Goal: Information Seeking & Learning: Learn about a topic

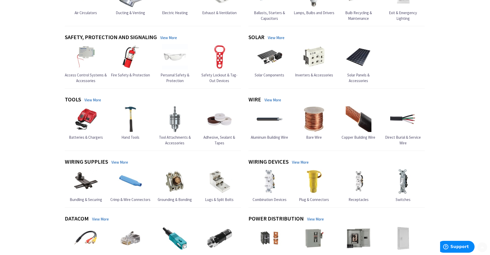
scroll to position [518, 0]
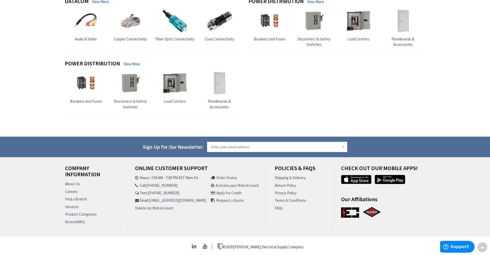
drag, startPoint x: 38, startPoint y: 156, endPoint x: 57, endPoint y: 240, distance: 86.2
click at [76, 184] on link "About Us" at bounding box center [72, 183] width 15 height 5
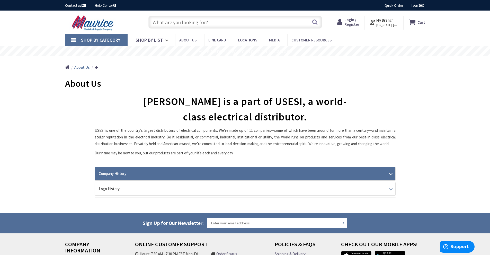
click at [120, 175] on link "Company History" at bounding box center [245, 173] width 300 height 13
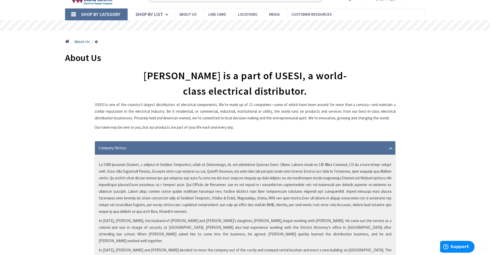
scroll to position [51, 0]
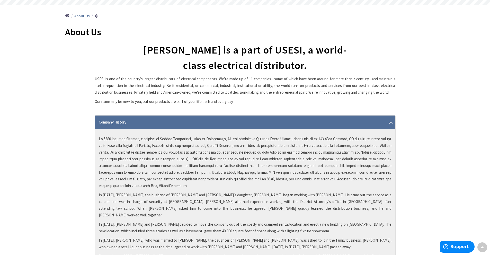
click at [333, 139] on p at bounding box center [245, 161] width 293 height 53
drag, startPoint x: 332, startPoint y: 139, endPoint x: 364, endPoint y: 139, distance: 32.4
click at [364, 139] on p at bounding box center [245, 161] width 293 height 53
click at [80, 152] on div "[PERSON_NAME] is a part of USESI, a world-class electrical distributor. USESI i…" at bounding box center [245, 244] width 360 height 404
drag, startPoint x: 111, startPoint y: 138, endPoint x: 139, endPoint y: 139, distance: 28.5
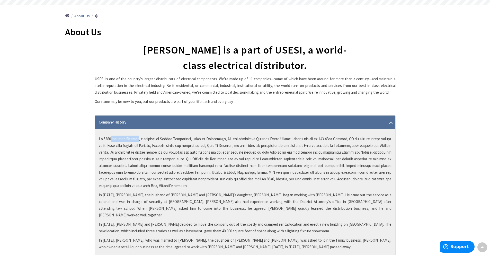
click at [139, 139] on p at bounding box center [245, 161] width 293 height 53
click at [82, 144] on div "[PERSON_NAME] is a part of USESI, a world-class electrical distributor. USESI i…" at bounding box center [245, 244] width 360 height 404
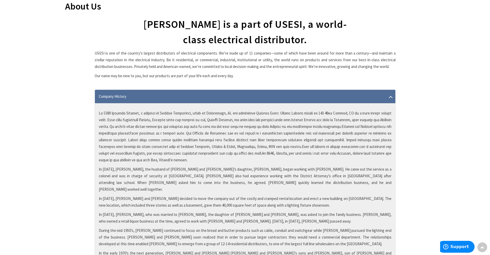
scroll to position [103, 0]
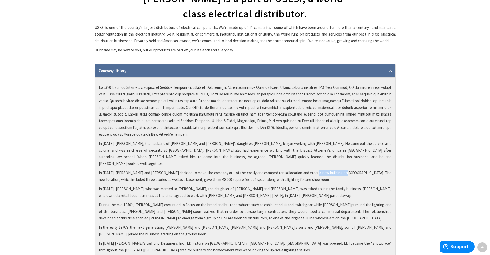
drag, startPoint x: 306, startPoint y: 165, endPoint x: 335, endPoint y: 166, distance: 29.3
click at [335, 169] on p "In [DATE], [PERSON_NAME] and [PERSON_NAME] decided to move the company out of t…" at bounding box center [245, 175] width 293 height 13
click at [95, 167] on div "In [DATE], [PERSON_NAME], the husband of [PERSON_NAME] and [PERSON_NAME]’s daug…" at bounding box center [245, 219] width 300 height 285
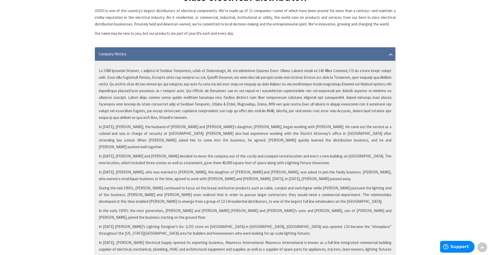
scroll to position [129, 0]
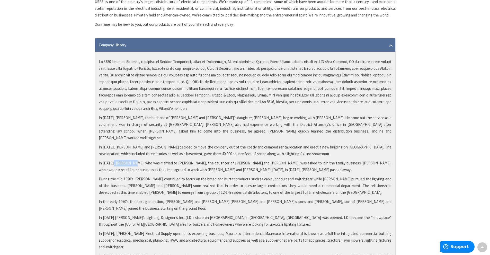
drag, startPoint x: 112, startPoint y: 157, endPoint x: 134, endPoint y: 156, distance: 22.4
click at [134, 160] on p "In [DATE], [PERSON_NAME], who was married to [PERSON_NAME], the daughter of [PE…" at bounding box center [245, 166] width 293 height 13
click at [94, 143] on div "[PERSON_NAME] is a part of USESI, a world-class electrical distributor. USESI i…" at bounding box center [245, 167] width 360 height 404
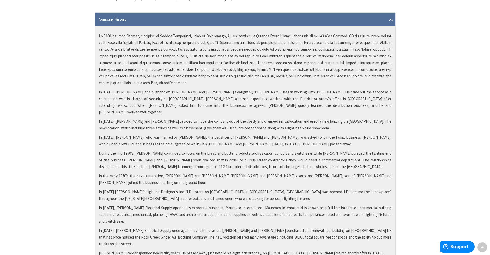
scroll to position [180, 0]
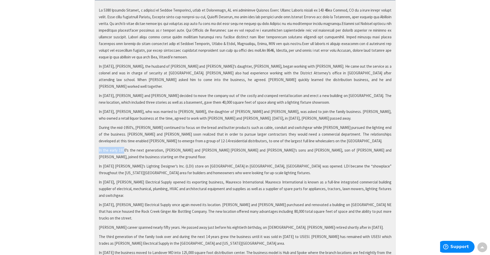
drag, startPoint x: 99, startPoint y: 143, endPoint x: 123, endPoint y: 142, distance: 24.2
click at [122, 147] on p "In the early 1970’s the next generation, [PERSON_NAME] and [PERSON_NAME] [PERSO…" at bounding box center [245, 153] width 293 height 13
click at [151, 147] on p "In the early 1970’s the next generation, [PERSON_NAME] and [PERSON_NAME] [PERSO…" at bounding box center [245, 153] width 293 height 13
drag, startPoint x: 159, startPoint y: 143, endPoint x: 255, endPoint y: 145, distance: 95.6
click at [255, 147] on p "In the early 1970’s the next generation, [PERSON_NAME] and [PERSON_NAME] [PERSO…" at bounding box center [245, 153] width 293 height 13
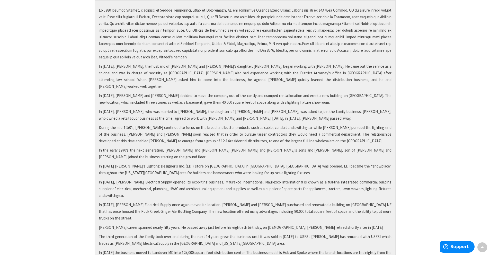
click at [180, 147] on div "In [DATE], [PERSON_NAME], the husband of [PERSON_NAME] and [PERSON_NAME]’s daug…" at bounding box center [245, 142] width 300 height 285
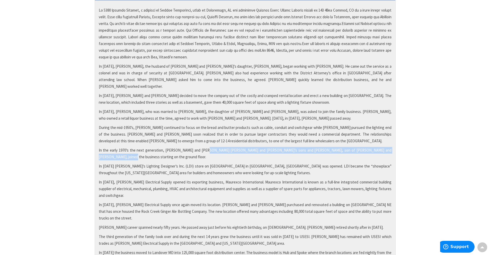
drag, startPoint x: 199, startPoint y: 143, endPoint x: 388, endPoint y: 141, distance: 189.5
click at [387, 147] on p "In the early 1970’s the next generation, [PERSON_NAME] and [PERSON_NAME] [PERSO…" at bounding box center [245, 153] width 293 height 13
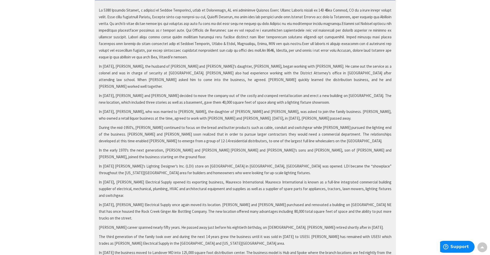
click at [306, 163] on p "In [DATE] [PERSON_NAME]’s Lighting Designer’s Inc. (LDI) store on [GEOGRAPHIC_D…" at bounding box center [245, 169] width 293 height 13
click at [95, 144] on div "Company History In [DATE], [PERSON_NAME], the husband of [PERSON_NAME] and [PER…" at bounding box center [245, 136] width 301 height 298
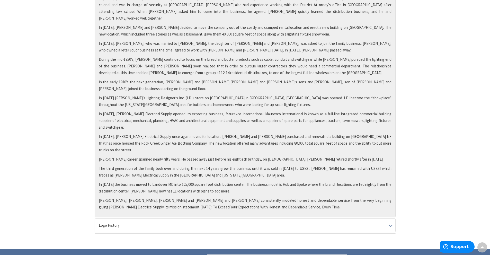
scroll to position [257, 0]
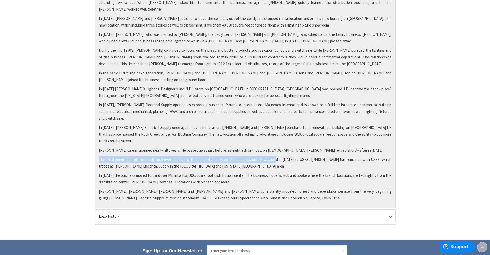
drag, startPoint x: 98, startPoint y: 139, endPoint x: 278, endPoint y: 139, distance: 180.2
click at [272, 139] on div "In [DATE], [PERSON_NAME], the husband of [PERSON_NAME] and [PERSON_NAME]’s daug…" at bounding box center [245, 65] width 300 height 285
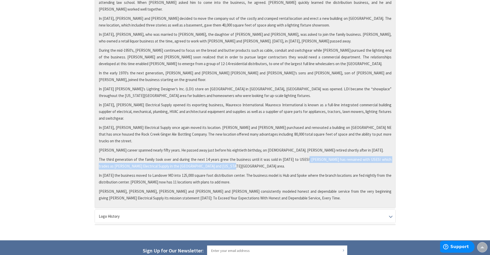
drag, startPoint x: 303, startPoint y: 139, endPoint x: 225, endPoint y: 147, distance: 78.8
click at [225, 156] on p "The third generation of the family took over and during the next 14 years grew …" at bounding box center [245, 162] width 293 height 13
click at [224, 156] on p "The third generation of the family took over and during the next 14 years grew …" at bounding box center [245, 162] width 293 height 13
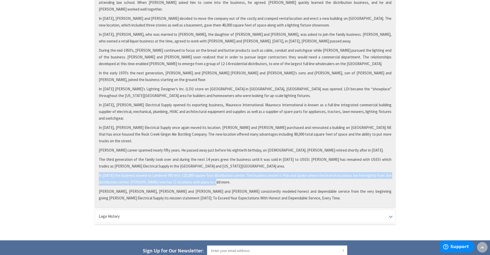
drag, startPoint x: 98, startPoint y: 155, endPoint x: 218, endPoint y: 161, distance: 120.7
click at [218, 161] on div "In [DATE], [PERSON_NAME], the husband of [PERSON_NAME] and [PERSON_NAME]’s daug…" at bounding box center [245, 65] width 300 height 285
click at [245, 172] on p "In [DATE] the business moved to Landover MD into 125,000 square foot distributi…" at bounding box center [245, 178] width 293 height 13
drag, startPoint x: 244, startPoint y: 154, endPoint x: 289, endPoint y: 164, distance: 46.2
click at [289, 172] on p "In [DATE] the business moved to Landover MD into 125,000 square foot distributi…" at bounding box center [245, 178] width 293 height 13
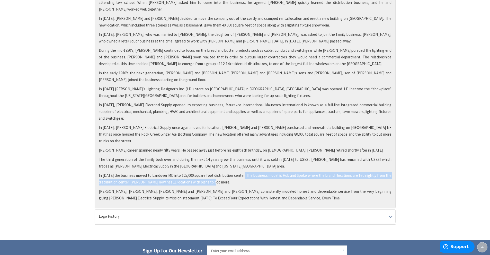
click at [234, 172] on p "In [DATE] the business moved to Landover MD into 125,000 square foot distributi…" at bounding box center [245, 178] width 293 height 13
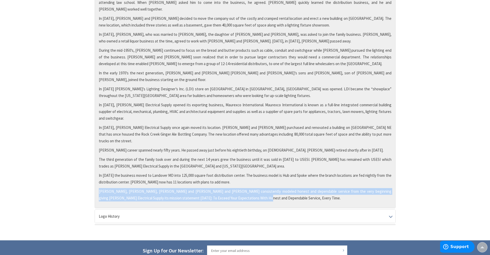
drag, startPoint x: 97, startPoint y: 171, endPoint x: 247, endPoint y: 180, distance: 149.3
click at [246, 180] on div "In [DATE], [PERSON_NAME], the husband of [PERSON_NAME] and [PERSON_NAME]’s daug…" at bounding box center [245, 65] width 300 height 285
click at [181, 188] on p "[PERSON_NAME], [PERSON_NAME], [PERSON_NAME] and [PERSON_NAME] and [PERSON_NAME]…" at bounding box center [245, 194] width 293 height 13
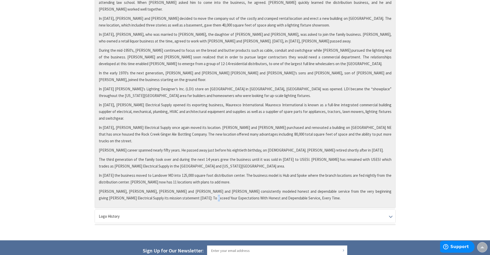
click at [181, 188] on p "[PERSON_NAME], [PERSON_NAME], [PERSON_NAME] and [PERSON_NAME] and [PERSON_NAME]…" at bounding box center [245, 194] width 293 height 13
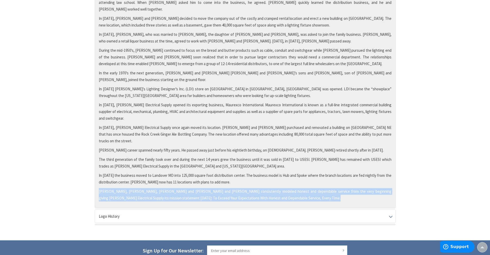
click at [181, 188] on p "[PERSON_NAME], [PERSON_NAME], [PERSON_NAME] and [PERSON_NAME] and [PERSON_NAME]…" at bounding box center [245, 194] width 293 height 13
click at [235, 188] on p "[PERSON_NAME], [PERSON_NAME], [PERSON_NAME] and [PERSON_NAME] and [PERSON_NAME]…" at bounding box center [245, 194] width 293 height 13
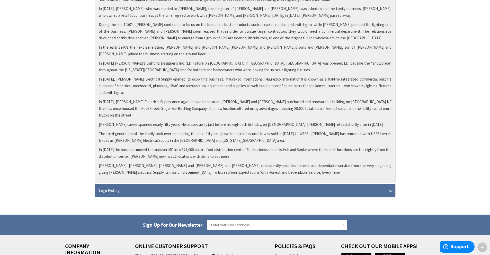
click at [150, 184] on link "Logo History" at bounding box center [245, 190] width 300 height 13
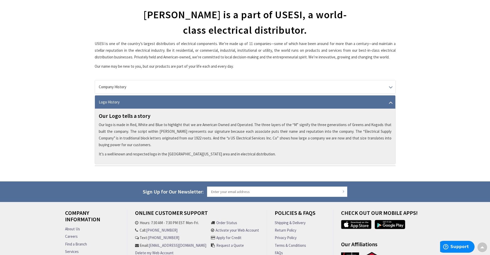
scroll to position [0, 0]
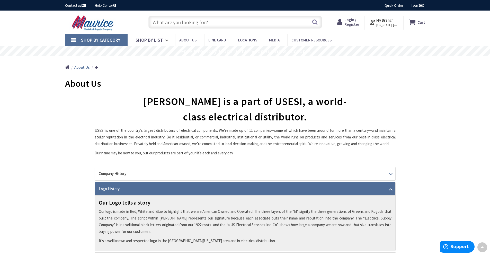
drag, startPoint x: 433, startPoint y: 183, endPoint x: 441, endPoint y: 54, distance: 128.8
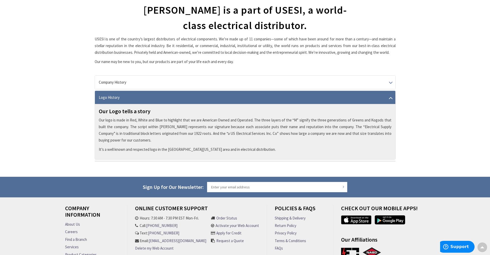
scroll to position [82, 0]
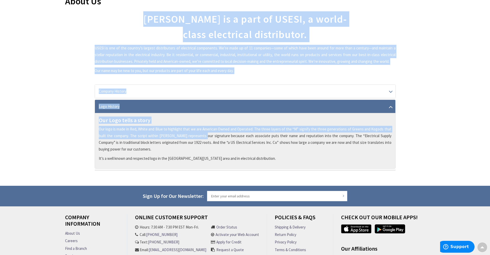
drag, startPoint x: 232, startPoint y: 138, endPoint x: 400, endPoint y: 145, distance: 168.8
click at [401, 142] on div "[PERSON_NAME] is a part of USESI, a world-class electrical distributor. USESI i…" at bounding box center [245, 98] width 360 height 174
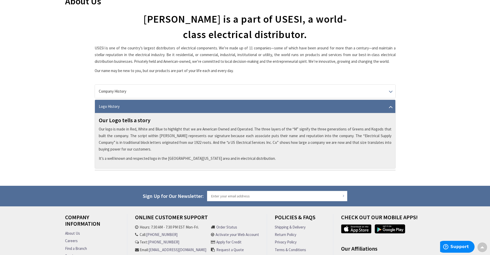
click at [358, 150] on p "Our logo is made in Red, White and Blue to highlight that we are American Owned…" at bounding box center [245, 139] width 293 height 27
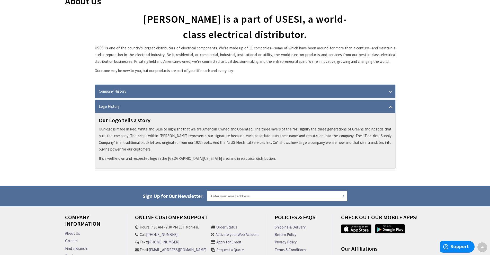
click at [269, 91] on link "Company History" at bounding box center [245, 91] width 300 height 13
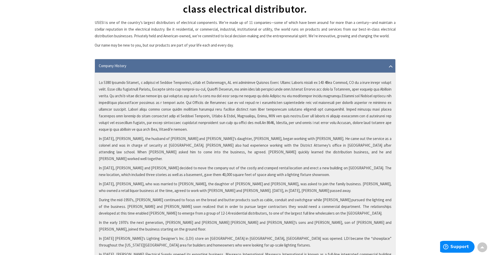
scroll to position [108, 0]
